Goal: Task Accomplishment & Management: Manage account settings

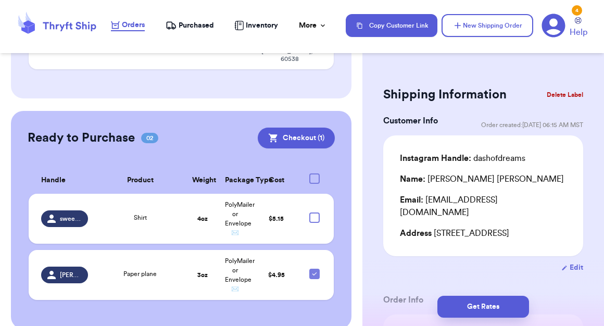
scroll to position [288, 0]
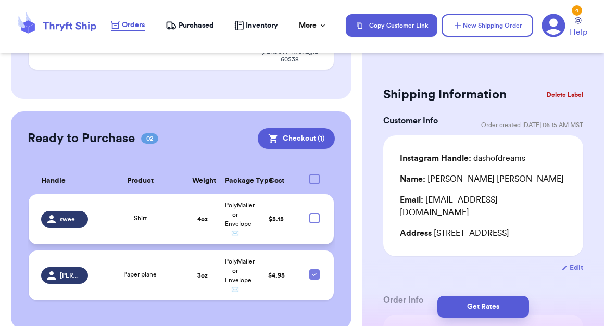
click at [314, 213] on div at bounding box center [314, 218] width 10 height 10
click at [314, 212] on input "checkbox" at bounding box center [314, 212] width 1 height 1
checkbox input "true"
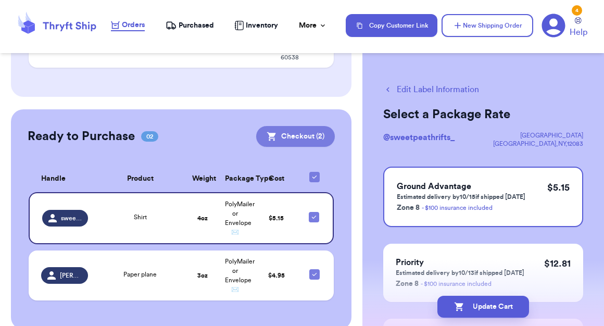
click at [304, 126] on button "Checkout ( 2 )" at bounding box center [295, 136] width 79 height 21
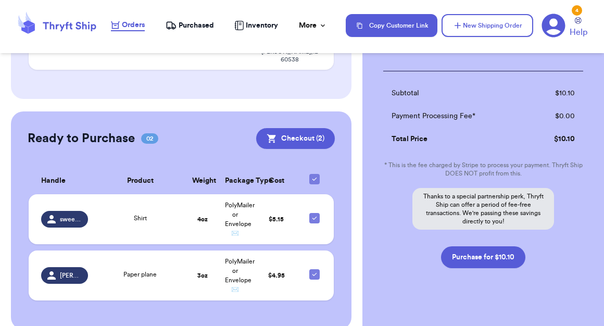
scroll to position [218, 0]
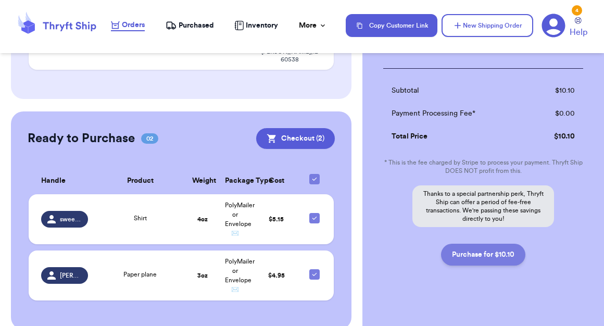
click at [484, 250] on button "Purchase for $10.10" at bounding box center [483, 255] width 84 height 22
checkbox input "false"
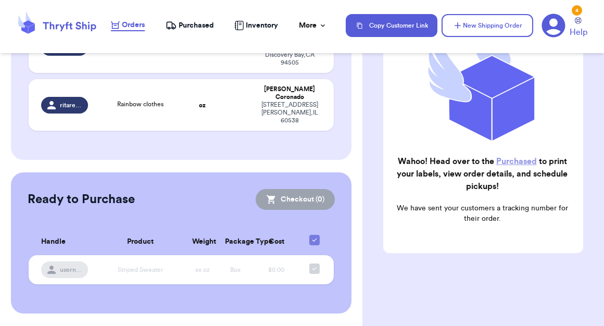
checkbox input "true"
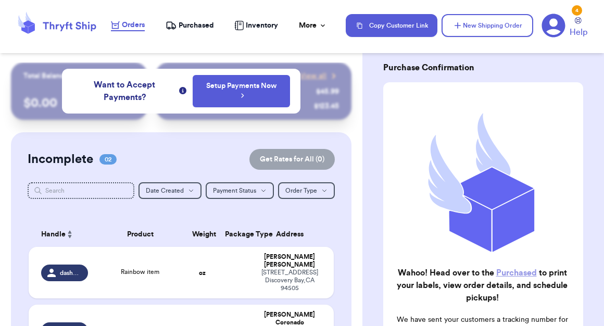
scroll to position [0, 0]
click at [184, 21] on span "Purchased" at bounding box center [196, 25] width 35 height 10
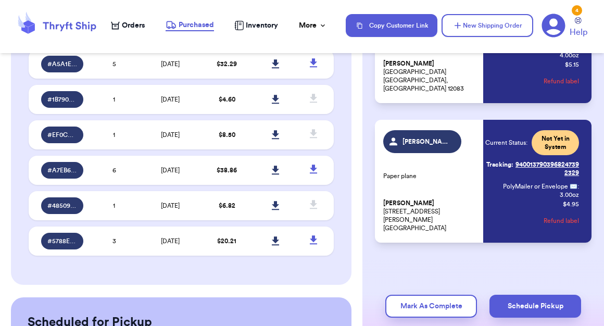
scroll to position [333, 0]
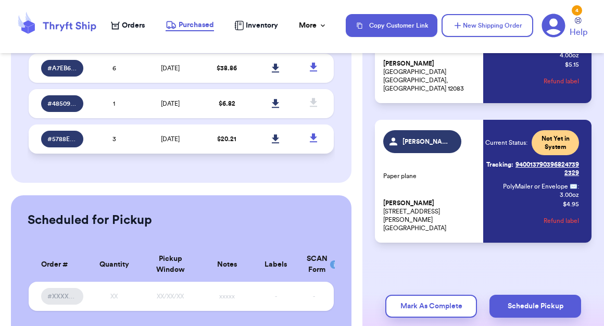
click at [161, 154] on td "[DATE]" at bounding box center [171, 138] width 64 height 29
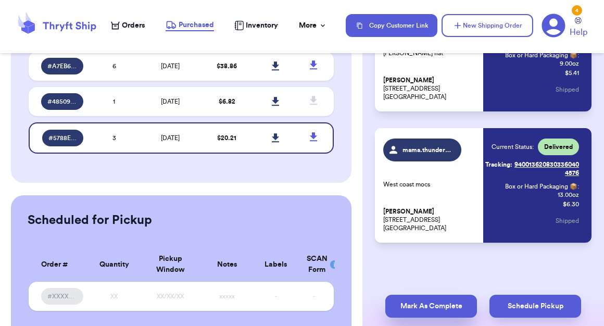
click at [440, 310] on button "Mark As Complete" at bounding box center [431, 306] width 92 height 23
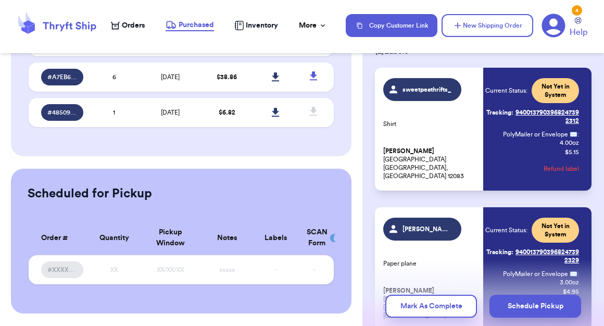
scroll to position [117, 0]
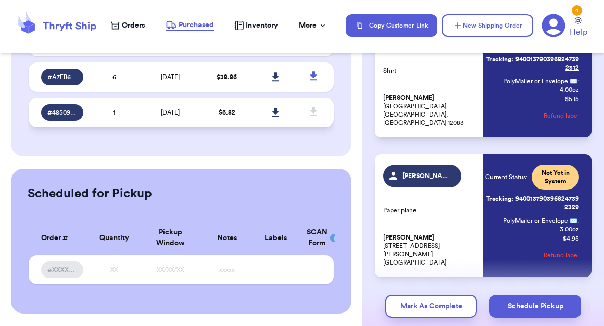
click at [160, 127] on td "[DATE]" at bounding box center [171, 112] width 64 height 29
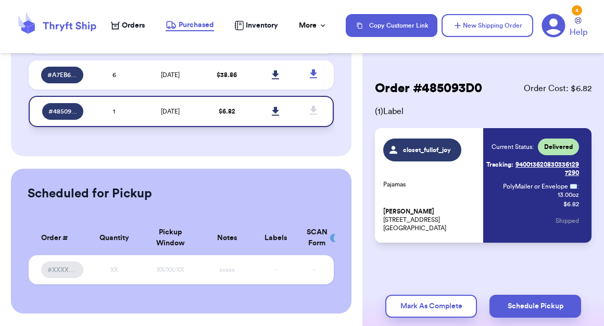
scroll to position [0, 0]
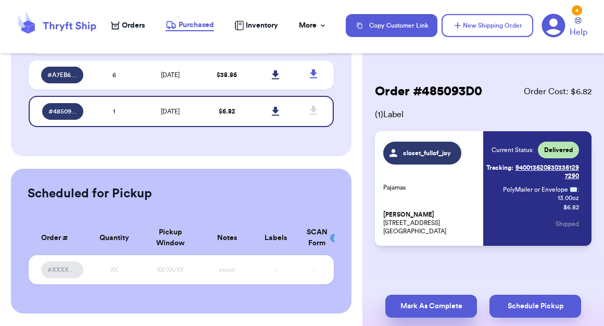
click at [419, 305] on button "Mark As Complete" at bounding box center [431, 306] width 92 height 23
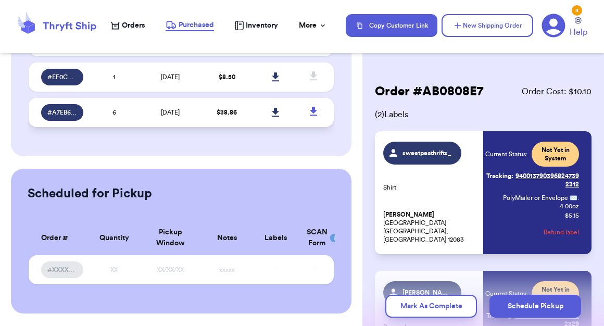
scroll to position [288, 0]
click at [181, 127] on td "[DATE]" at bounding box center [171, 112] width 64 height 29
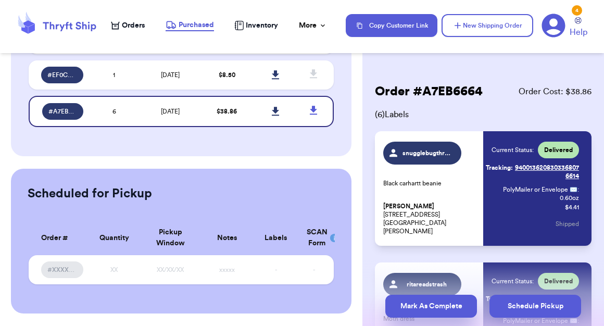
click at [437, 311] on button "Mark As Complete" at bounding box center [431, 306] width 92 height 23
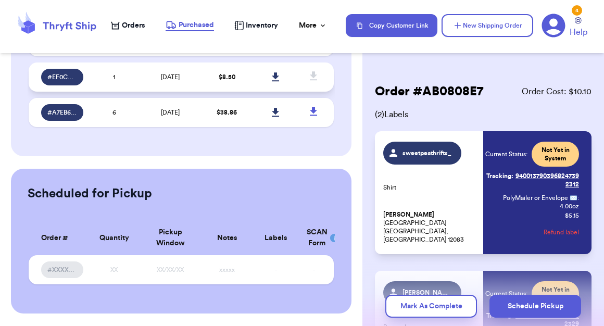
scroll to position [253, 0]
click at [183, 127] on td "[DATE]" at bounding box center [171, 112] width 64 height 29
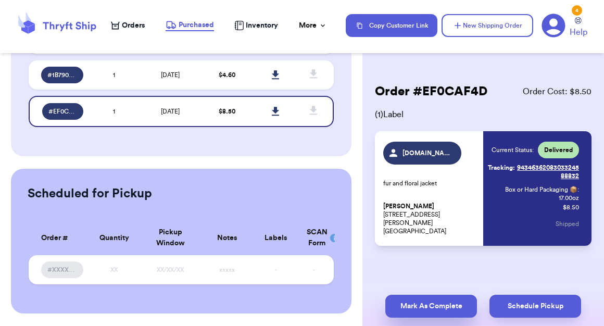
click at [430, 307] on button "Mark As Complete" at bounding box center [431, 306] width 92 height 23
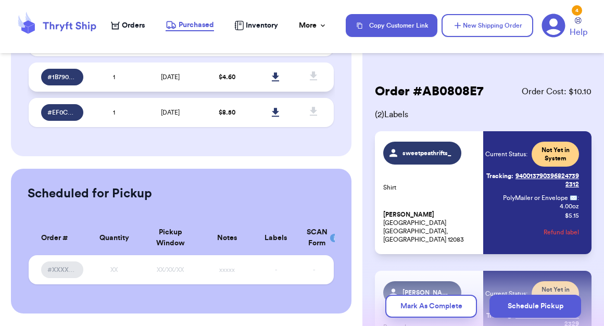
scroll to position [218, 0]
click at [187, 127] on td "[DATE]" at bounding box center [171, 112] width 64 height 29
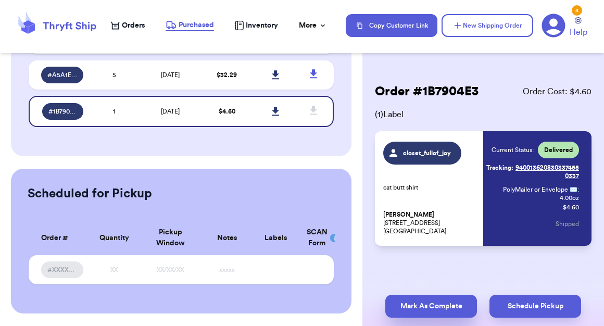
click at [416, 311] on button "Mark As Complete" at bounding box center [431, 306] width 92 height 23
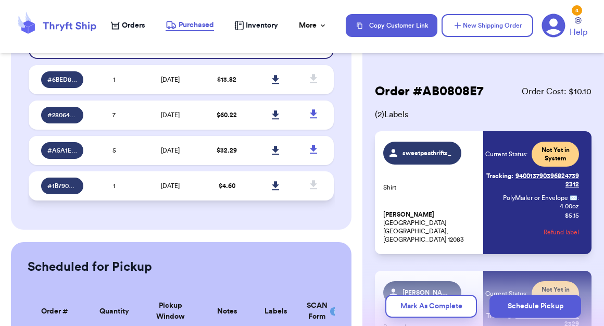
scroll to position [136, 0]
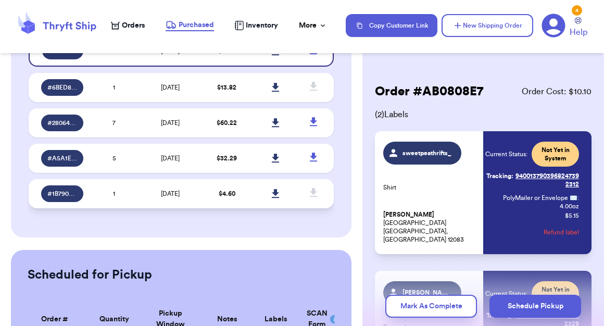
click at [189, 208] on td "[DATE]" at bounding box center [171, 193] width 64 height 29
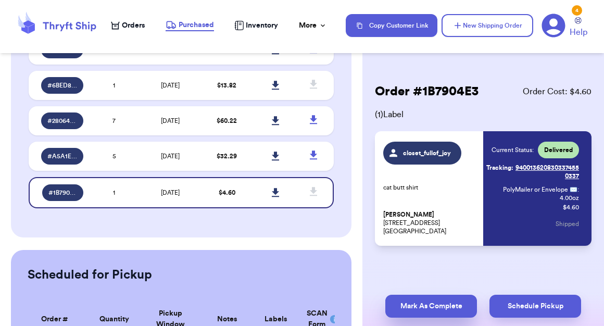
click at [445, 300] on button "Mark As Complete" at bounding box center [431, 306] width 92 height 23
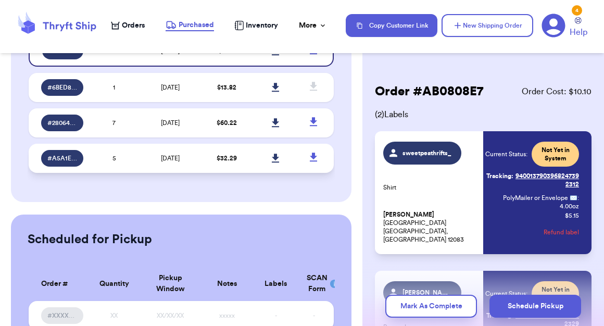
click at [189, 173] on td "[DATE]" at bounding box center [171, 158] width 64 height 29
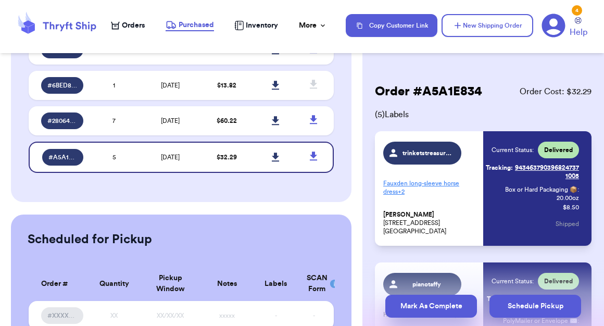
click at [428, 313] on button "Mark As Complete" at bounding box center [431, 306] width 92 height 23
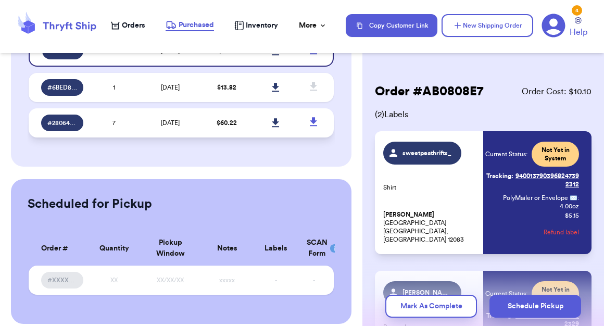
click at [186, 135] on td "[DATE]" at bounding box center [171, 122] width 64 height 29
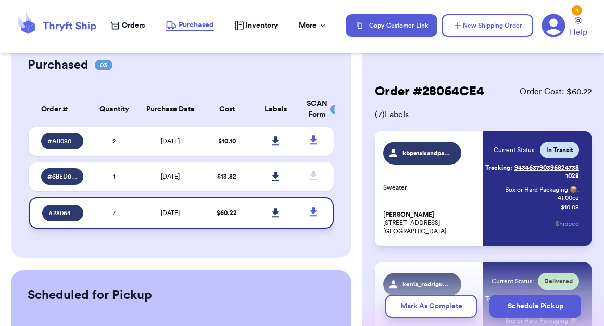
scroll to position [20, 0]
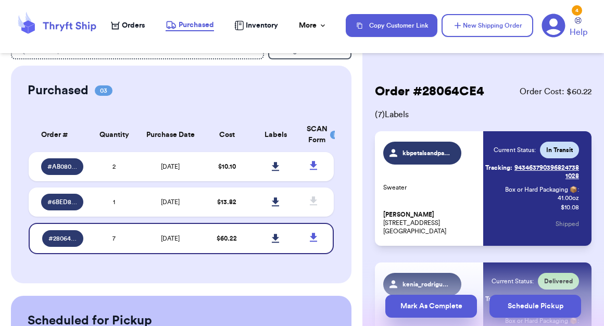
click at [426, 310] on button "Mark As Complete" at bounding box center [431, 306] width 92 height 23
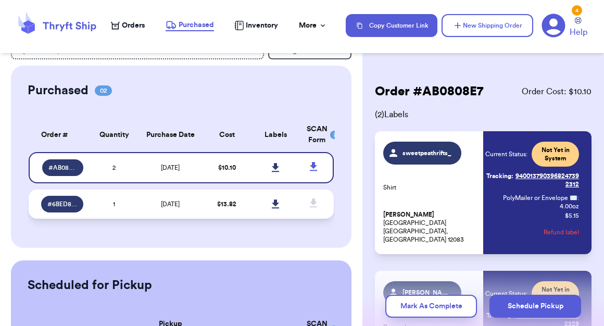
click at [199, 216] on td "[DATE]" at bounding box center [171, 204] width 64 height 29
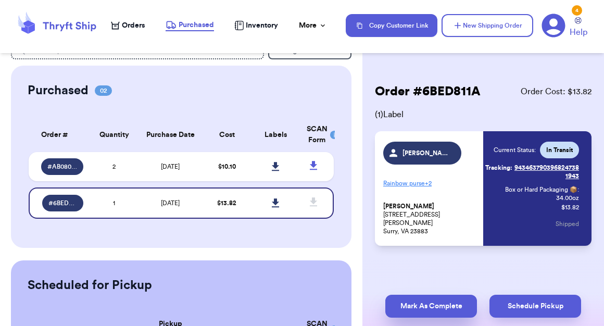
click at [444, 306] on button "Mark As Complete" at bounding box center [431, 306] width 92 height 23
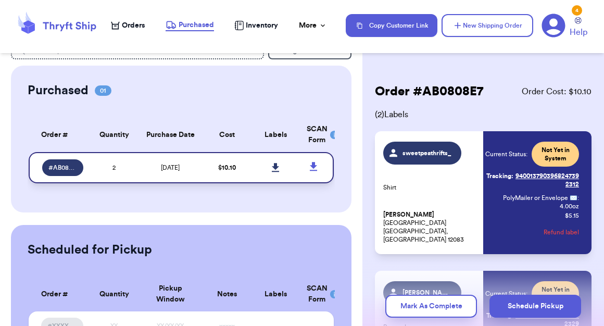
click at [276, 172] on icon at bounding box center [275, 167] width 7 height 9
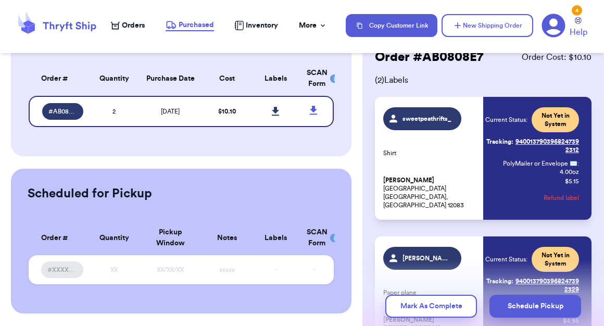
scroll to position [35, 0]
